Goal: Task Accomplishment & Management: Manage account settings

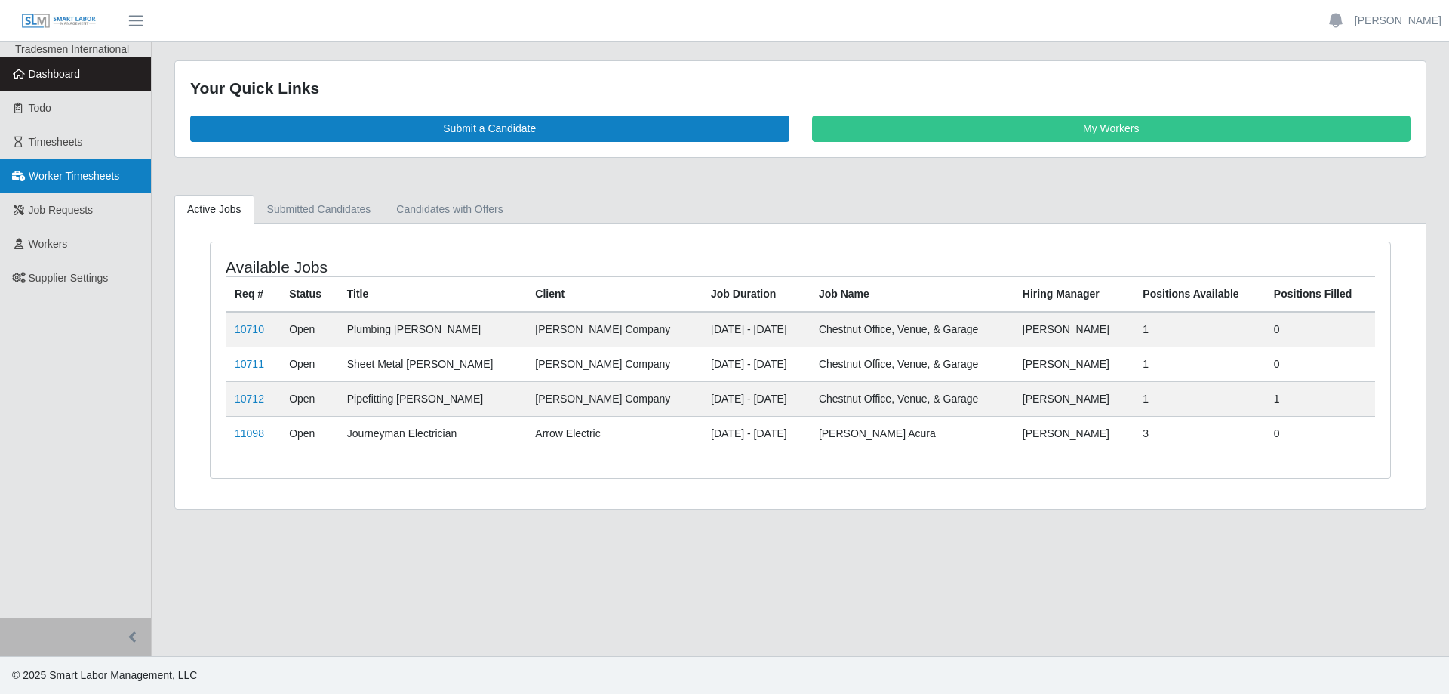
click at [65, 183] on link "Worker Timesheets" at bounding box center [75, 176] width 151 height 34
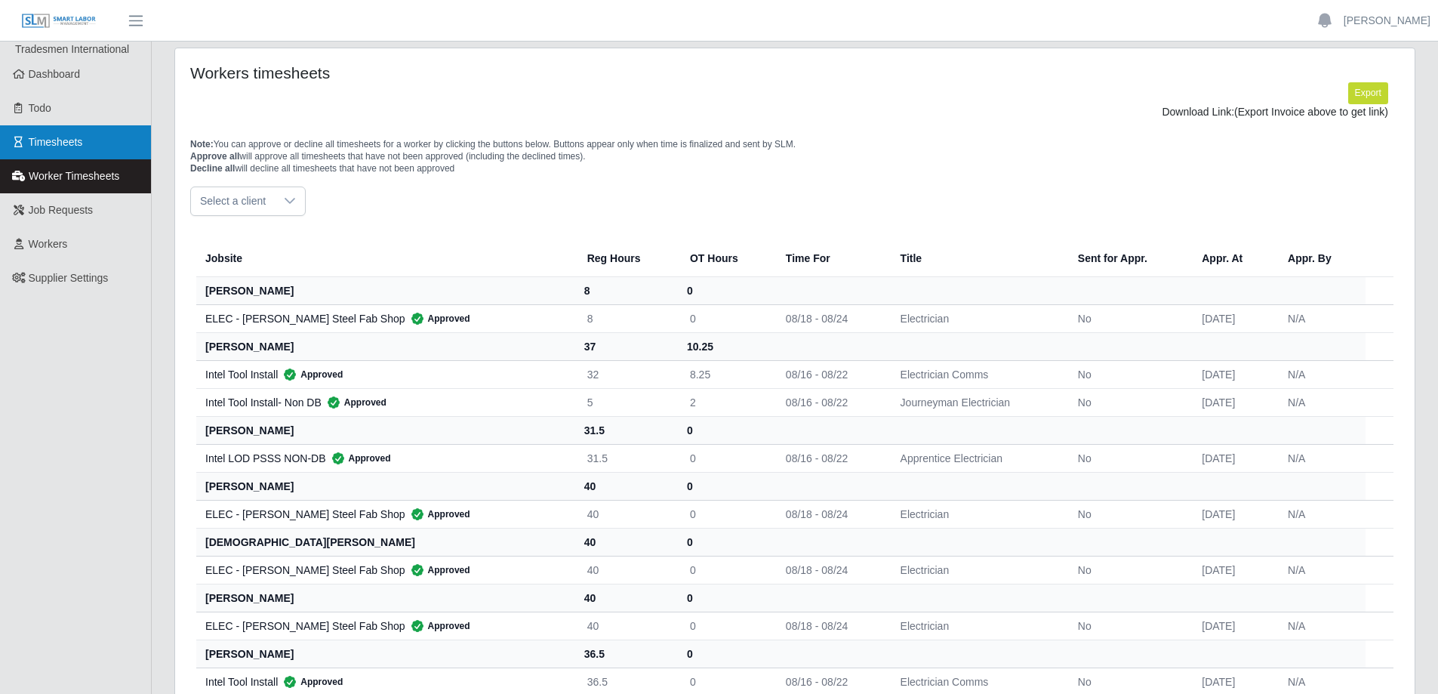
click at [75, 145] on span "Timesheets" at bounding box center [56, 142] width 54 height 12
